Goal: Task Accomplishment & Management: Manage account settings

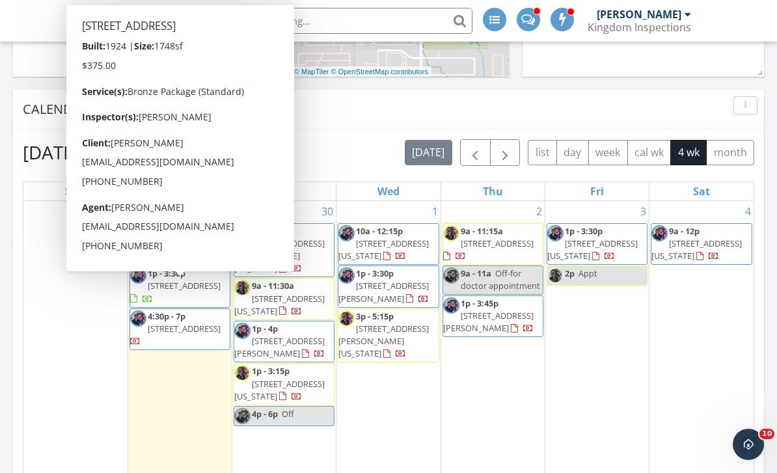
scroll to position [429, 0]
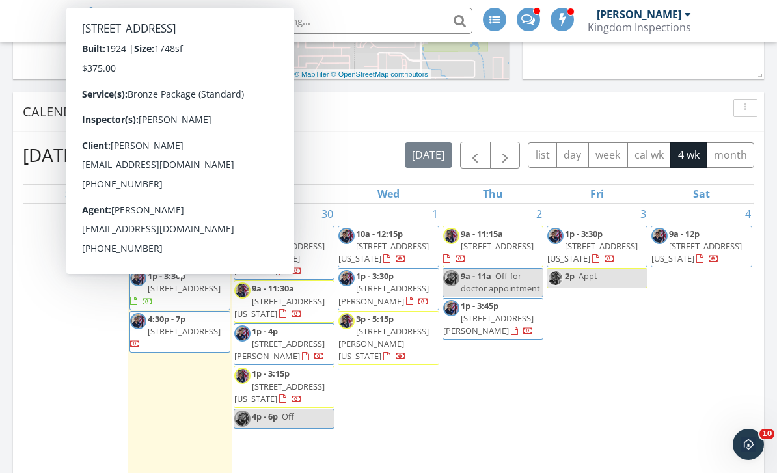
click at [166, 294] on span "1028 S 16th St, Chickasha 73018" at bounding box center [184, 289] width 73 height 12
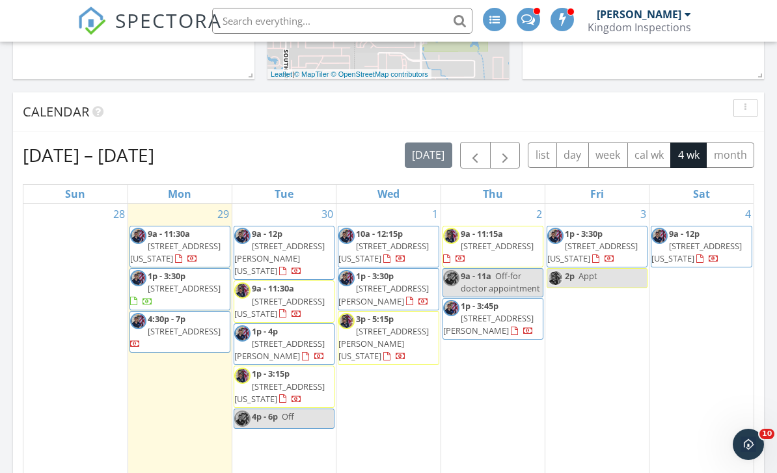
click at [31, 371] on div "28" at bounding box center [75, 366] width 104 height 325
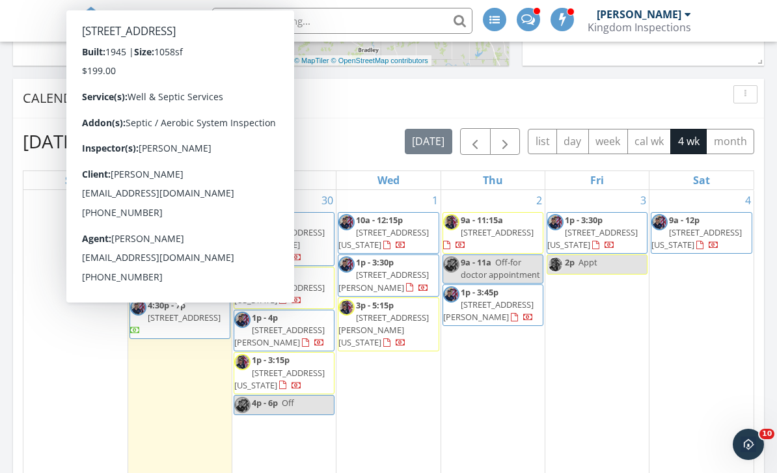
scroll to position [442, 0]
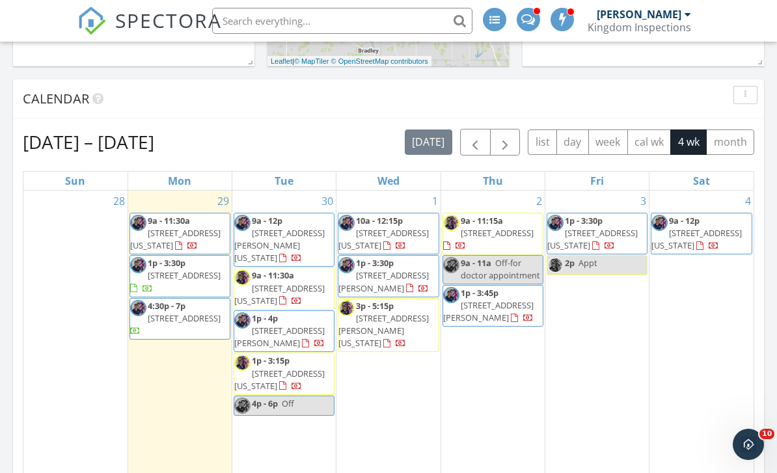
click at [57, 346] on div "28" at bounding box center [75, 353] width 104 height 325
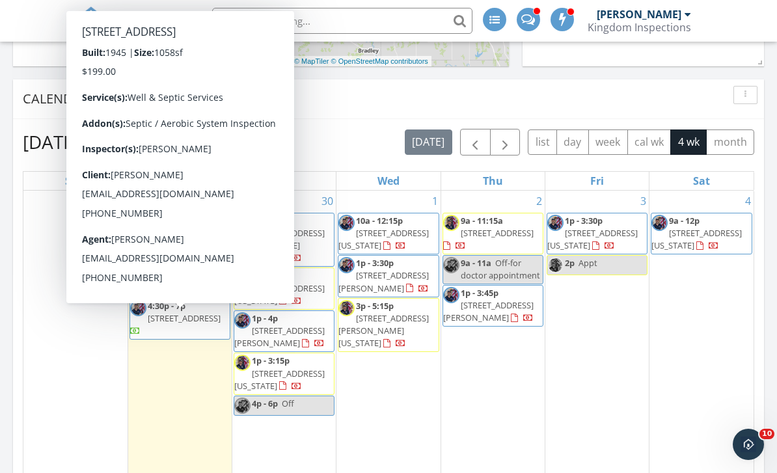
click at [154, 324] on span "[STREET_ADDRESS]" at bounding box center [184, 318] width 73 height 12
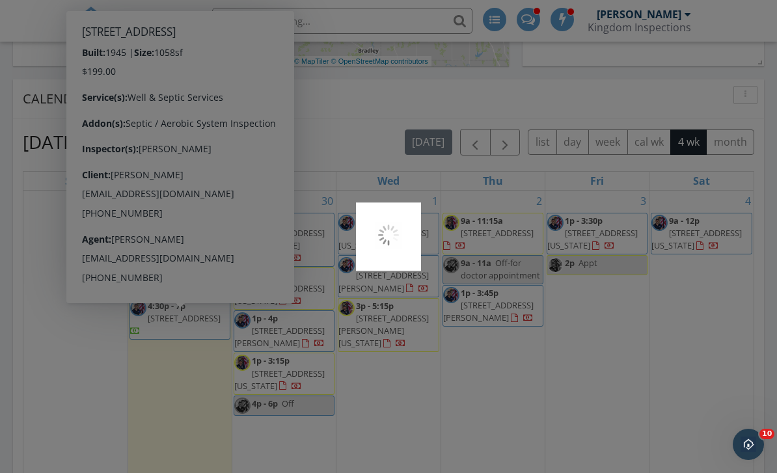
scroll to position [484, 0]
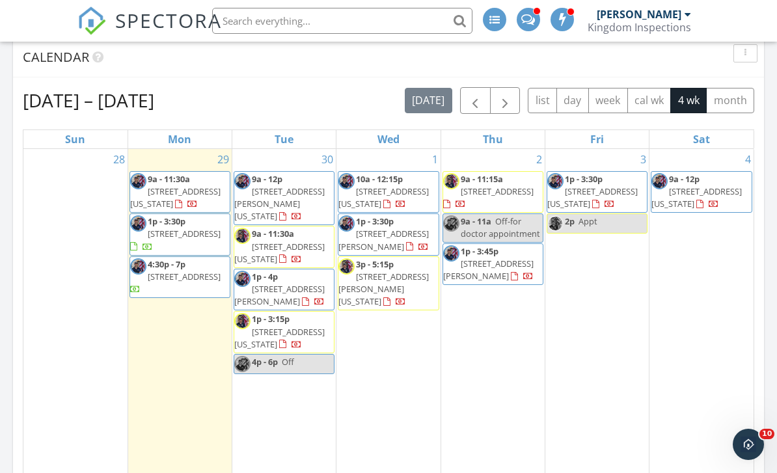
click at [44, 342] on div "28" at bounding box center [75, 311] width 104 height 325
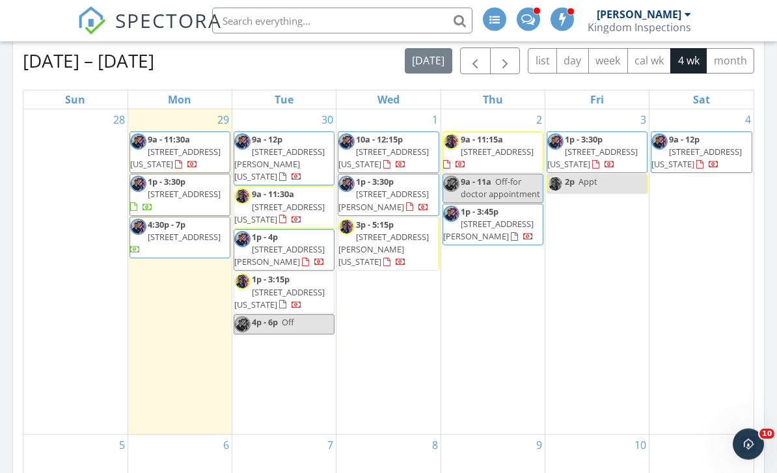
scroll to position [523, 0]
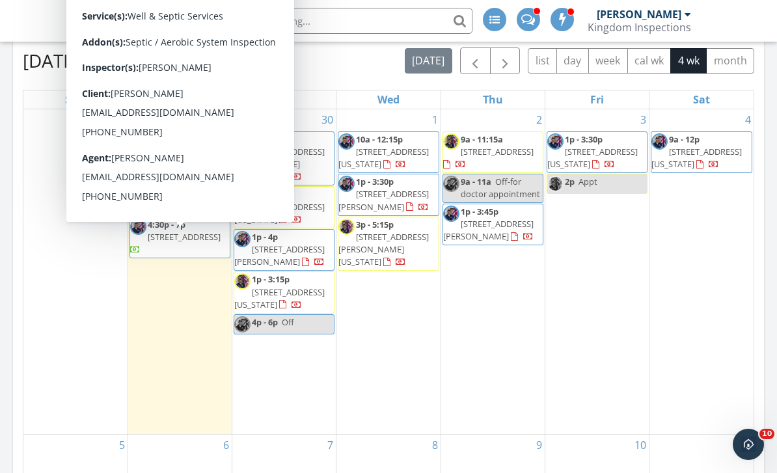
click at [132, 238] on div at bounding box center [139, 229] width 18 height 20
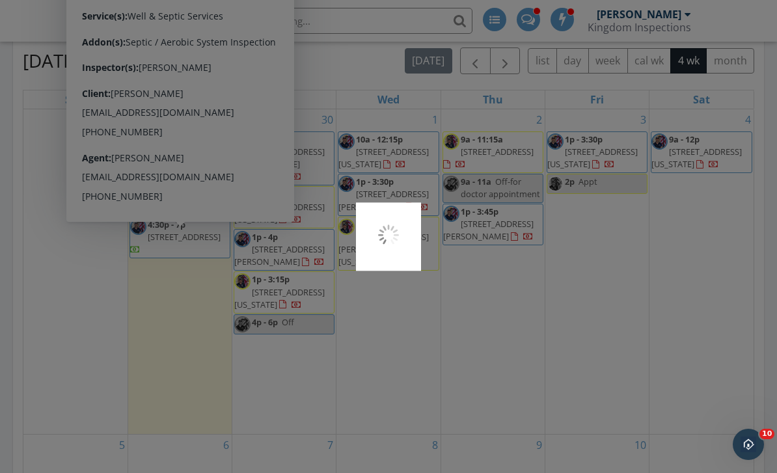
scroll to position [565, 0]
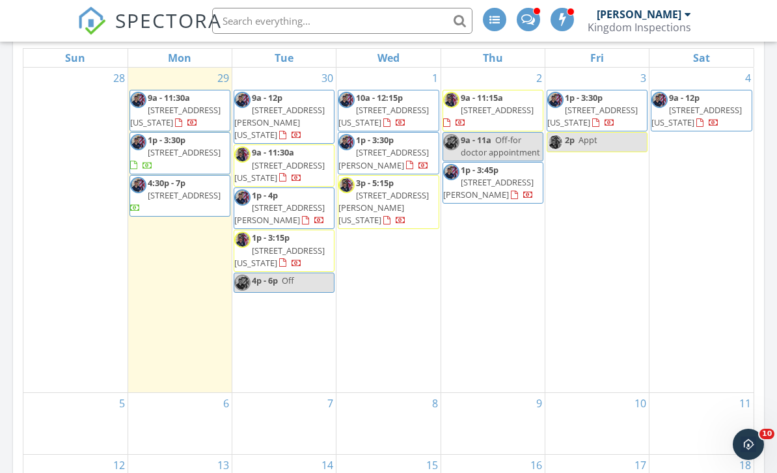
click at [48, 393] on div "5" at bounding box center [75, 403] width 104 height 21
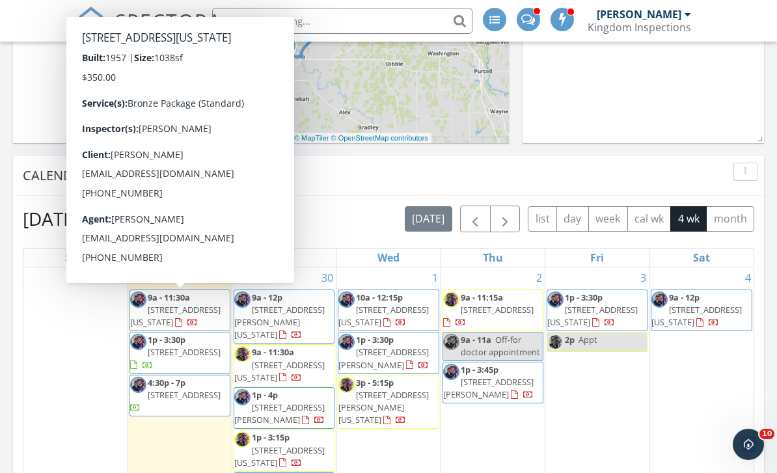
scroll to position [361, 0]
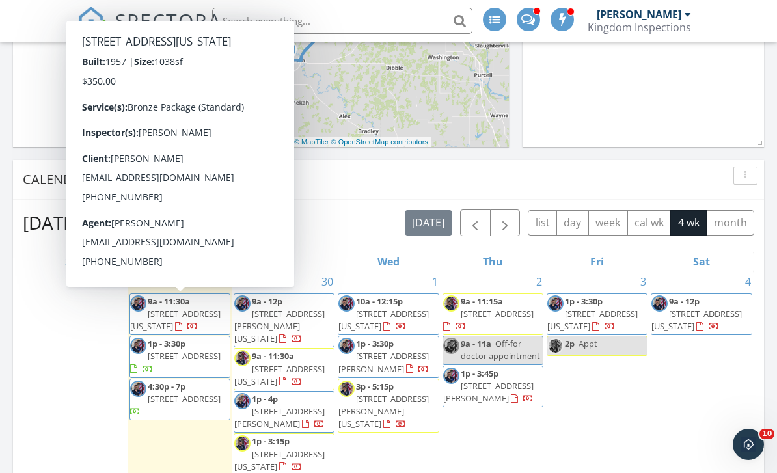
click at [160, 315] on span "[STREET_ADDRESS][US_STATE]" at bounding box center [175, 320] width 90 height 24
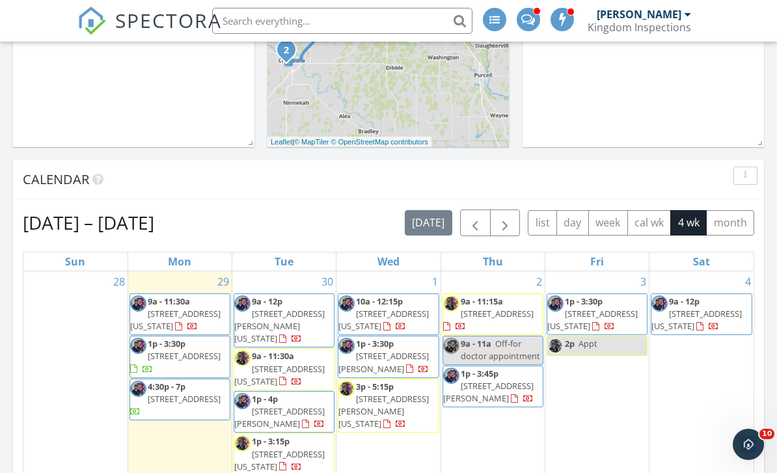
click at [54, 401] on div "28" at bounding box center [75, 433] width 104 height 325
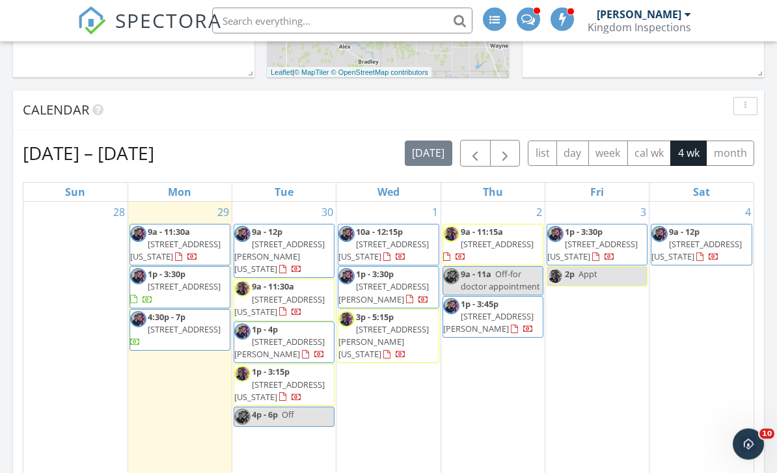
scroll to position [426, 0]
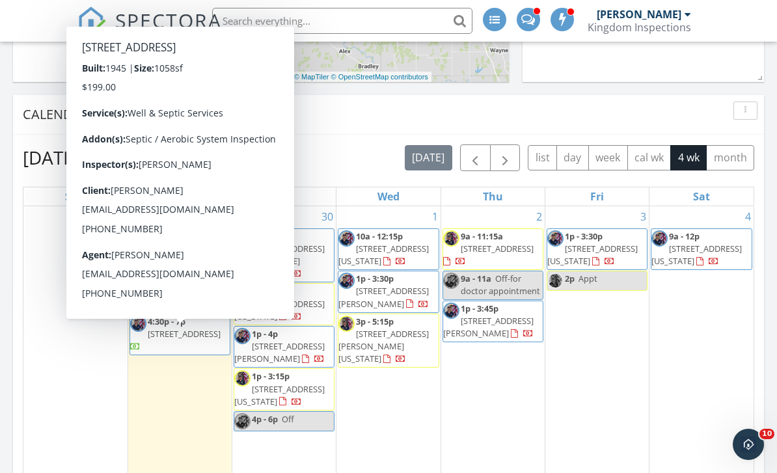
click at [161, 327] on span "4:30p - 7p" at bounding box center [167, 322] width 38 height 12
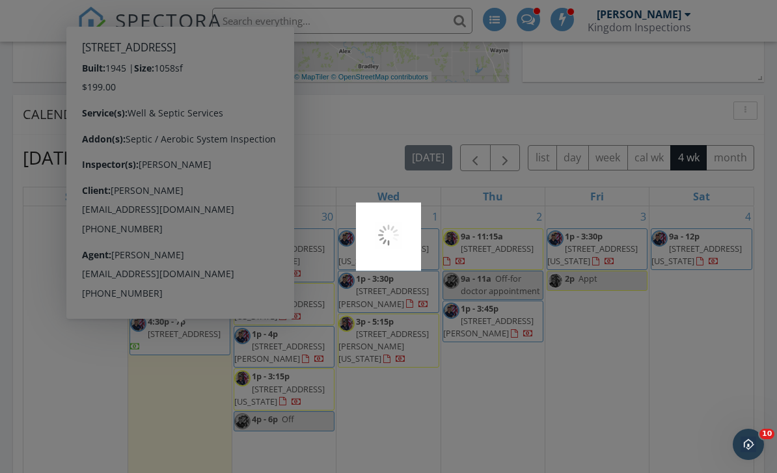
scroll to position [468, 0]
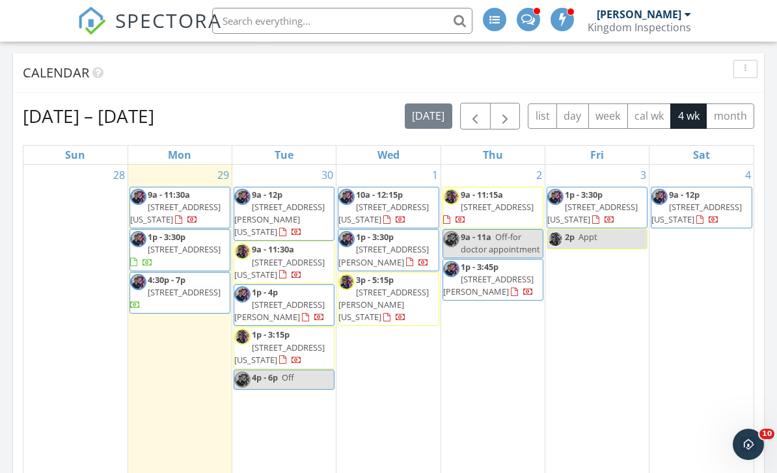
click at [54, 363] on div "28" at bounding box center [75, 327] width 104 height 325
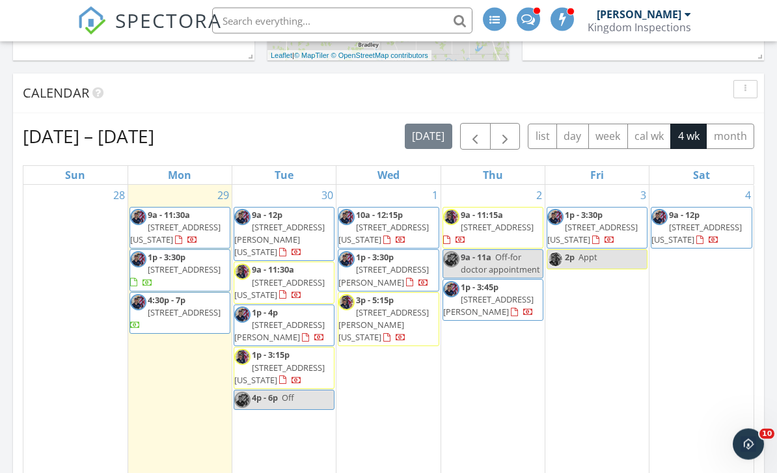
scroll to position [448, 0]
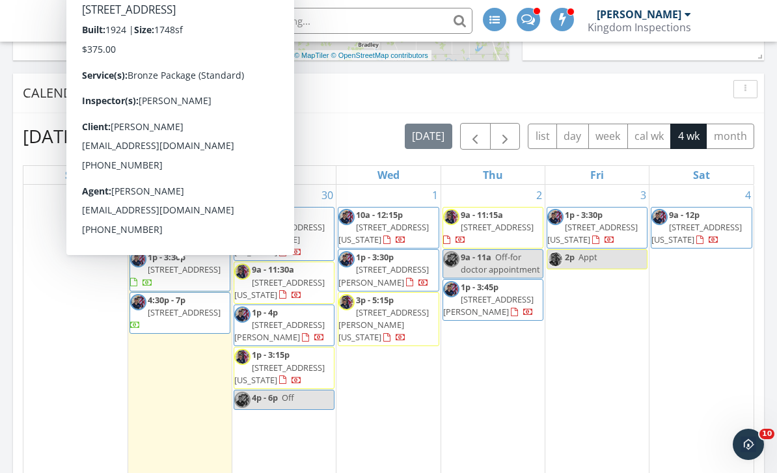
click at [161, 275] on span "[STREET_ADDRESS]" at bounding box center [184, 270] width 73 height 12
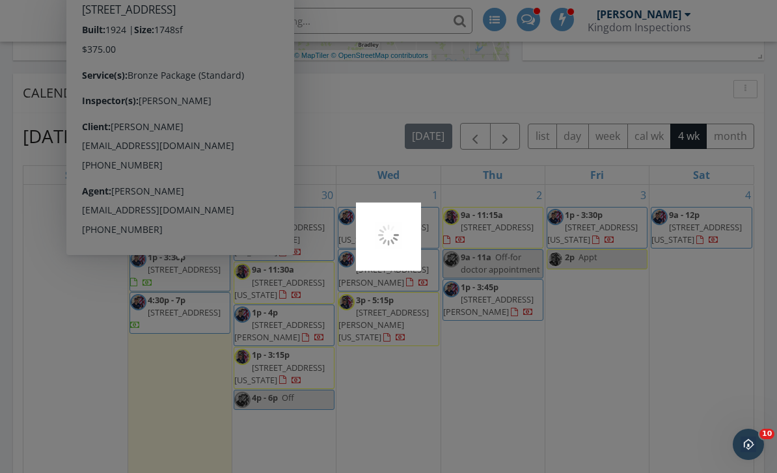
scroll to position [490, 0]
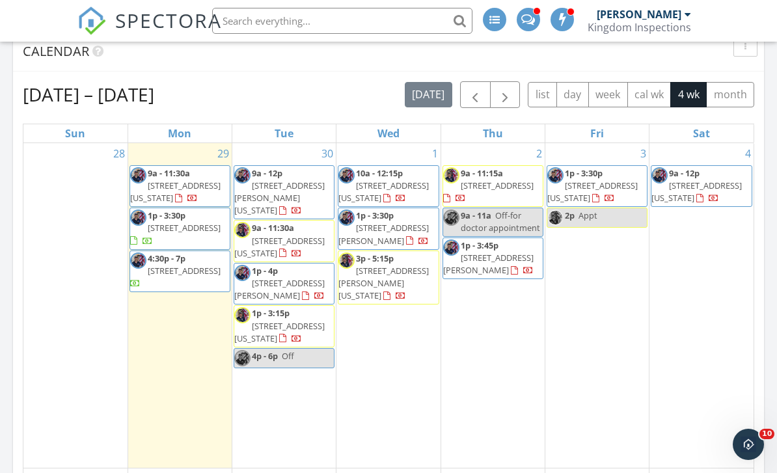
click at [56, 318] on div "28" at bounding box center [75, 305] width 104 height 325
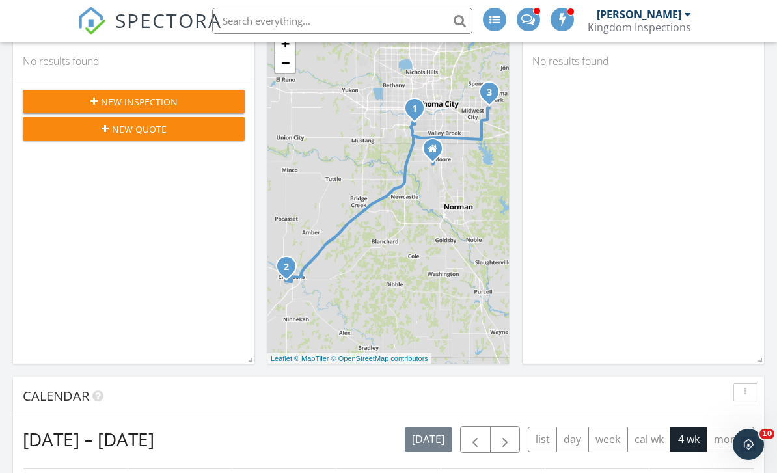
scroll to position [0, 0]
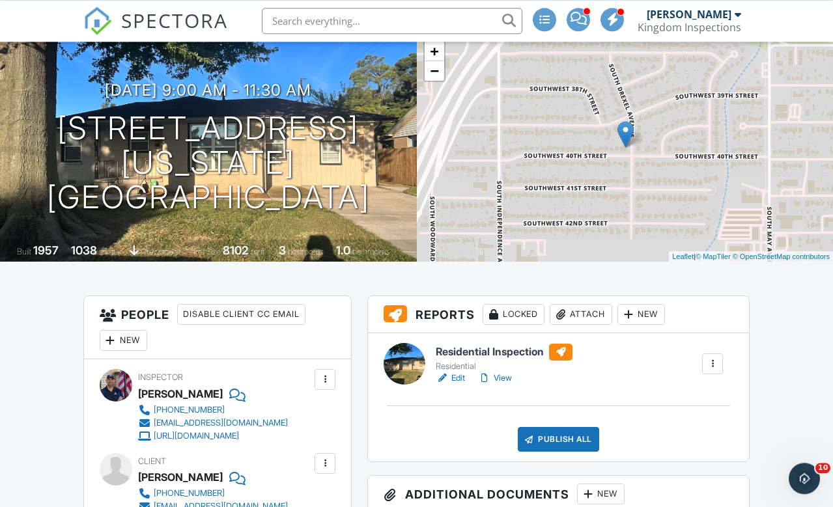
scroll to position [81, 0]
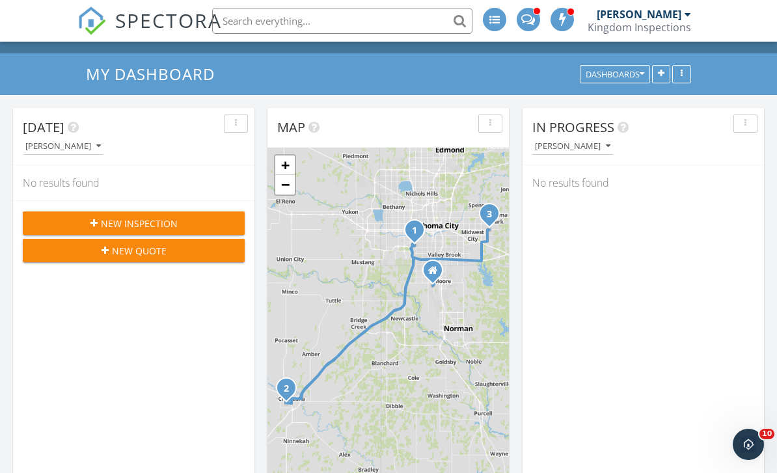
scroll to position [11, 0]
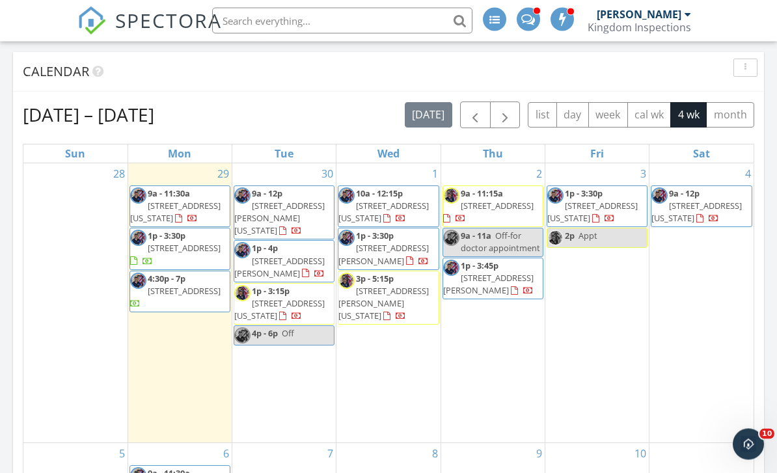
scroll to position [469, 0]
click at [377, 465] on div at bounding box center [389, 475] width 104 height 21
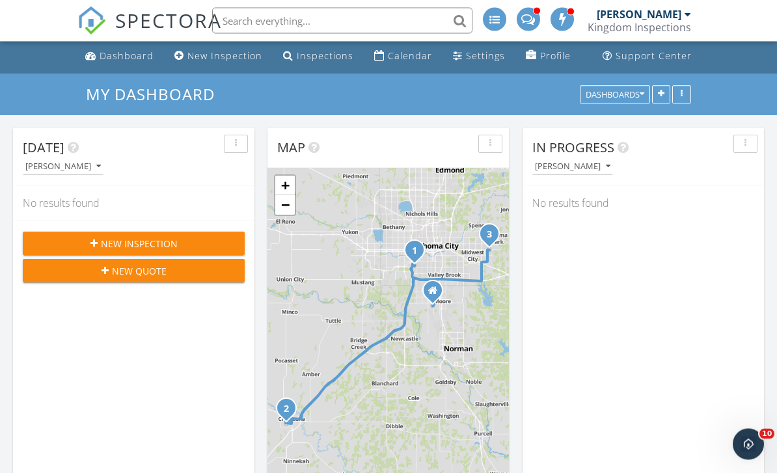
scroll to position [0, 0]
